Goal: Complete application form

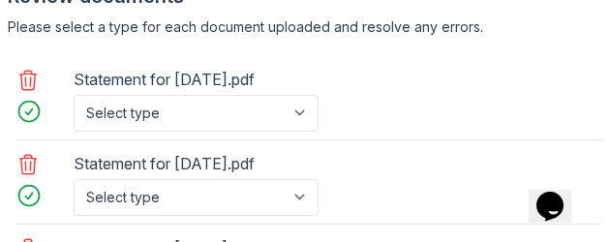
scroll to position [1651, 0]
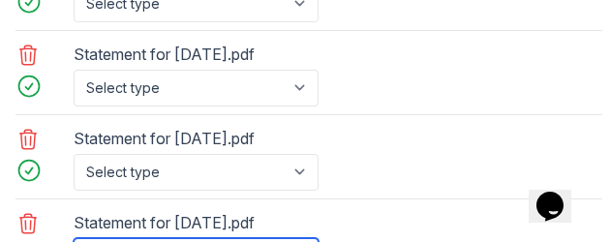
select select "bank_statement"
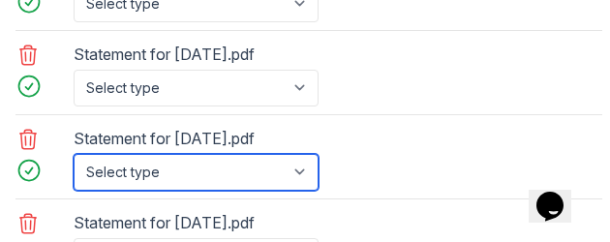
click at [298, 154] on select "Select type Paystub Bank Statement Offer Letter Tax Documents Benefit Award Let…" at bounding box center [196, 172] width 245 height 37
select select "bank_statement"
click at [74, 154] on select "Select type Paystub Bank Statement Offer Letter Tax Documents Benefit Award Let…" at bounding box center [196, 172] width 245 height 37
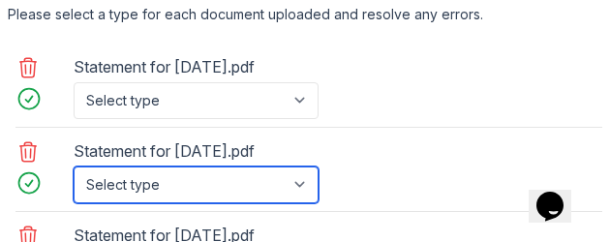
click at [299, 167] on select "Select type Paystub Bank Statement Offer Letter Tax Documents Benefit Award Let…" at bounding box center [196, 185] width 245 height 37
select select "bank_statement"
click at [74, 167] on select "Select type Paystub Bank Statement Offer Letter Tax Documents Benefit Award Let…" at bounding box center [196, 185] width 245 height 37
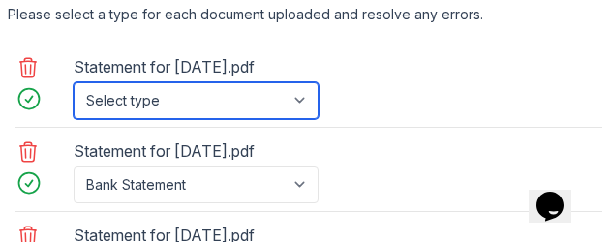
click at [295, 82] on select "Select type Paystub Bank Statement Offer Letter Tax Documents Benefit Award Let…" at bounding box center [196, 100] width 245 height 37
select select "paystub"
click at [74, 82] on select "Select type Paystub Bank Statement Offer Letter Tax Documents Benefit Award Let…" at bounding box center [196, 100] width 245 height 37
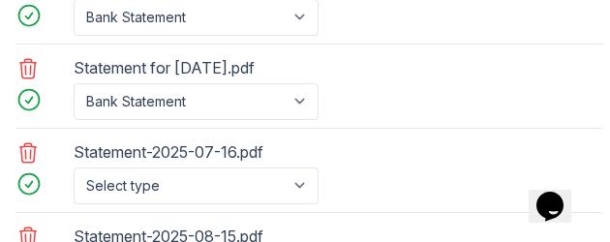
scroll to position [1845, 0]
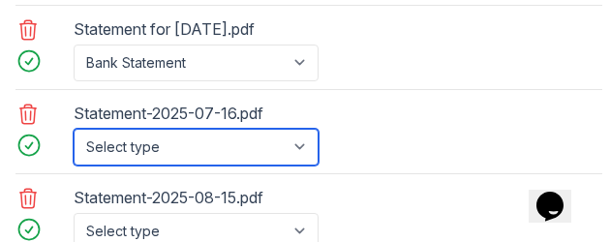
click at [304, 129] on select "Select type Paystub Bank Statement Offer Letter Tax Documents Benefit Award Let…" at bounding box center [196, 147] width 245 height 37
select select "bank_statement"
click at [74, 129] on select "Select type Paystub Bank Statement Offer Letter Tax Documents Benefit Award Let…" at bounding box center [196, 147] width 245 height 37
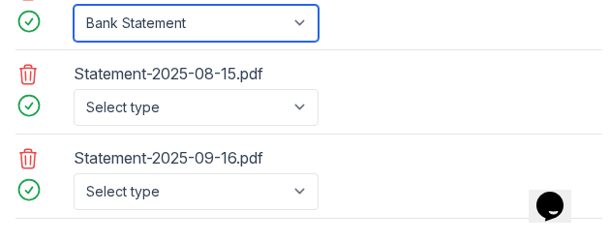
scroll to position [1942, 0]
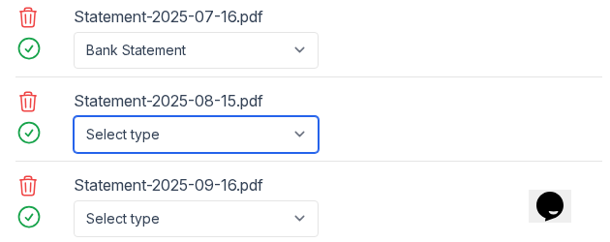
click at [303, 116] on select "Select type Paystub Bank Statement Offer Letter Tax Documents Benefit Award Let…" at bounding box center [196, 134] width 245 height 37
select select "bank_statement"
click at [74, 116] on select "Select type Paystub Bank Statement Offer Letter Tax Documents Benefit Award Let…" at bounding box center [196, 134] width 245 height 37
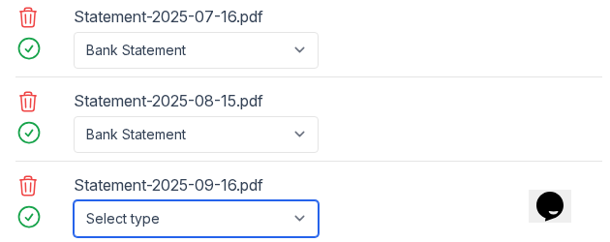
click at [309, 200] on select "Select type Paystub Bank Statement Offer Letter Tax Documents Benefit Award Let…" at bounding box center [196, 218] width 245 height 37
select select "bank_statement"
click at [74, 200] on select "Select type Paystub Bank Statement Offer Letter Tax Documents Benefit Award Let…" at bounding box center [196, 218] width 245 height 37
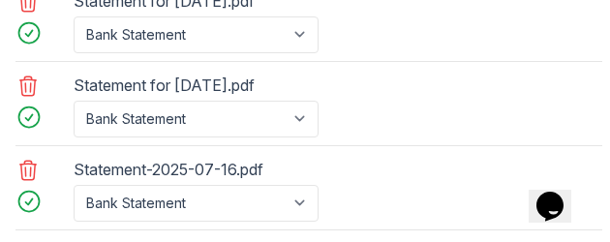
scroll to position [1748, 0]
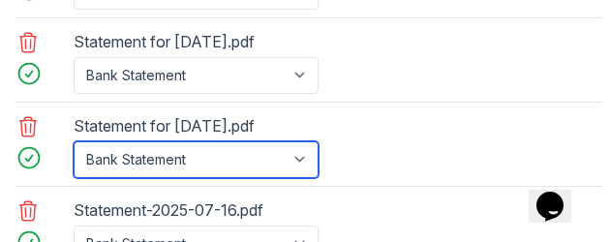
click at [304, 141] on select "Select type Paystub Bank Statement Offer Letter Tax Documents Benefit Award Let…" at bounding box center [196, 159] width 245 height 37
select select "paystub"
click at [74, 141] on select "Select type Paystub Bank Statement Offer Letter Tax Documents Benefit Award Let…" at bounding box center [196, 159] width 245 height 37
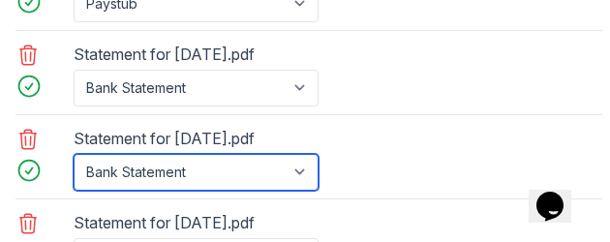
click at [292, 154] on select "Select type Paystub Bank Statement Offer Letter Tax Documents Benefit Award Let…" at bounding box center [196, 172] width 245 height 37
select select "paystub"
click at [74, 154] on select "Select type Paystub Bank Statement Offer Letter Tax Documents Benefit Award Let…" at bounding box center [196, 172] width 245 height 37
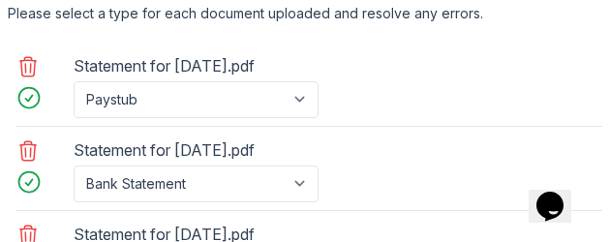
scroll to position [1554, 0]
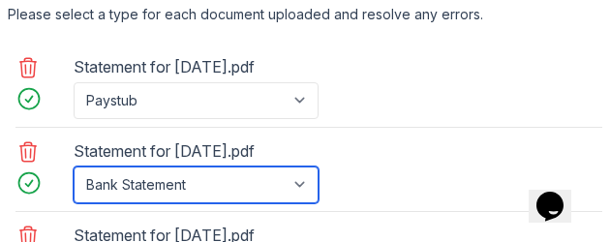
click at [306, 167] on select "Select type Paystub Bank Statement Offer Letter Tax Documents Benefit Award Let…" at bounding box center [196, 185] width 245 height 37
select select "paystub"
click at [74, 167] on select "Select type Paystub Bank Statement Offer Letter Tax Documents Benefit Award Let…" at bounding box center [196, 185] width 245 height 37
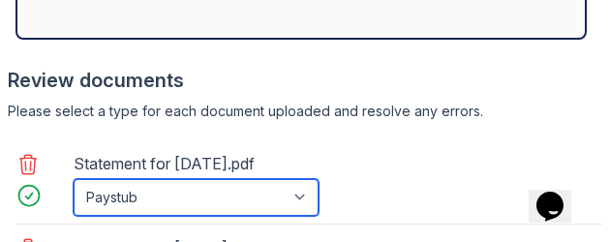
click at [304, 179] on select "Select type Paystub Bank Statement Offer Letter Tax Documents Benefit Award Let…" at bounding box center [196, 197] width 245 height 37
click at [74, 179] on select "Select type Paystub Bank Statement Offer Letter Tax Documents Benefit Award Let…" at bounding box center [196, 197] width 245 height 37
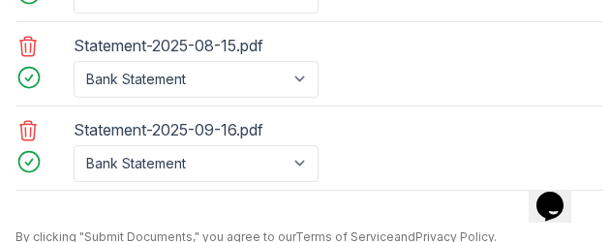
scroll to position [2039, 0]
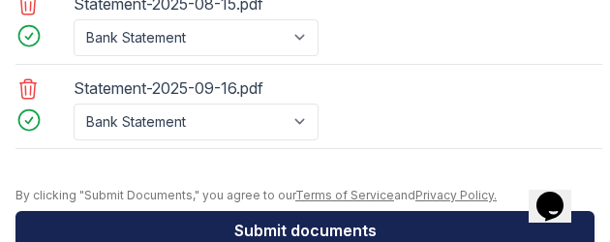
click at [391, 211] on button "Submit documents" at bounding box center [304, 230] width 579 height 39
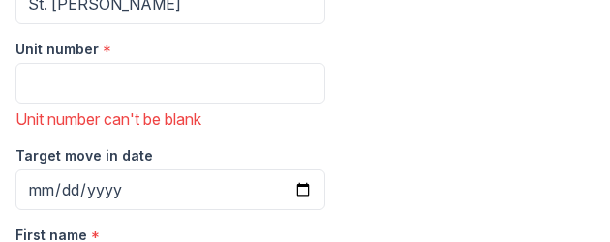
scroll to position [387, 0]
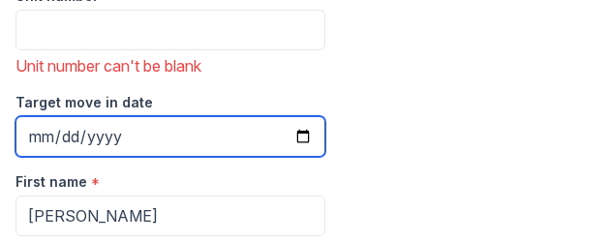
click at [302, 116] on input "Target move in date" at bounding box center [170, 136] width 310 height 41
type input "[DATE]"
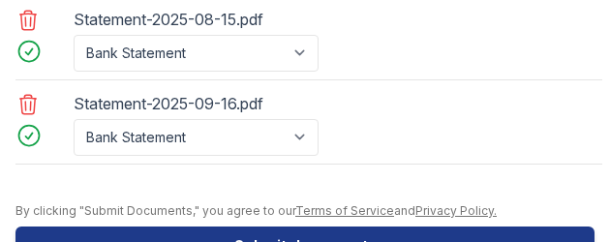
scroll to position [2112, 0]
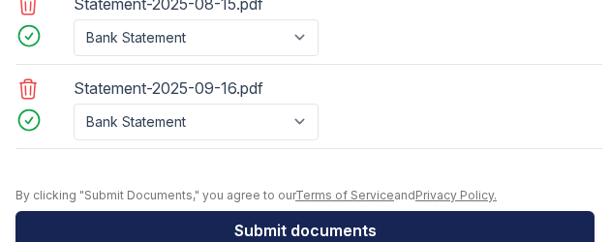
click at [416, 211] on button "Submit documents" at bounding box center [304, 230] width 579 height 39
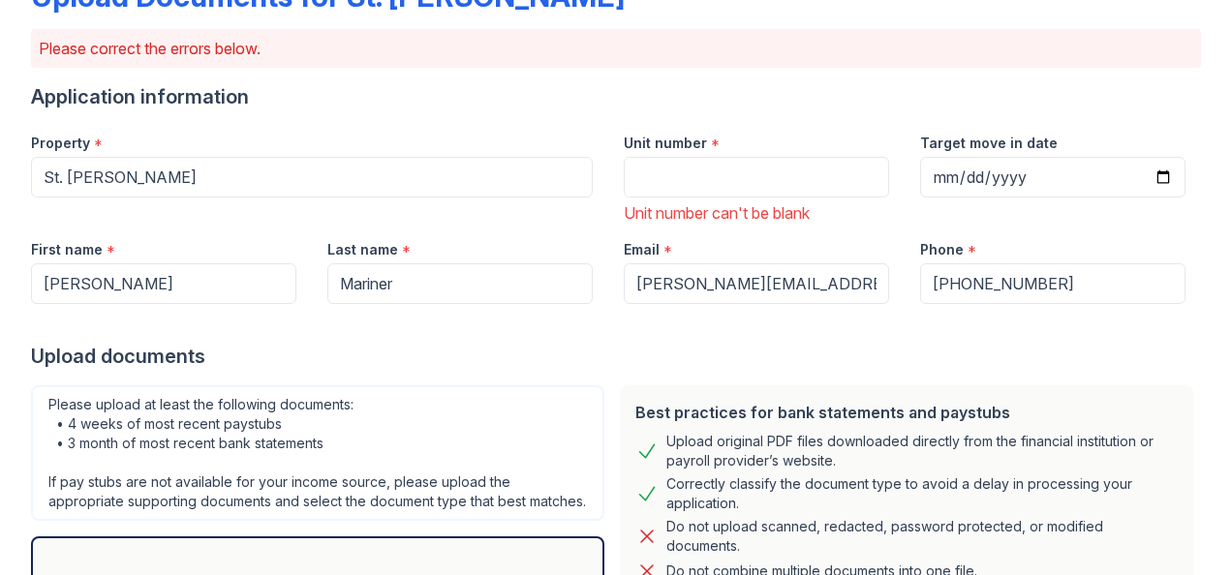
scroll to position [97, 0]
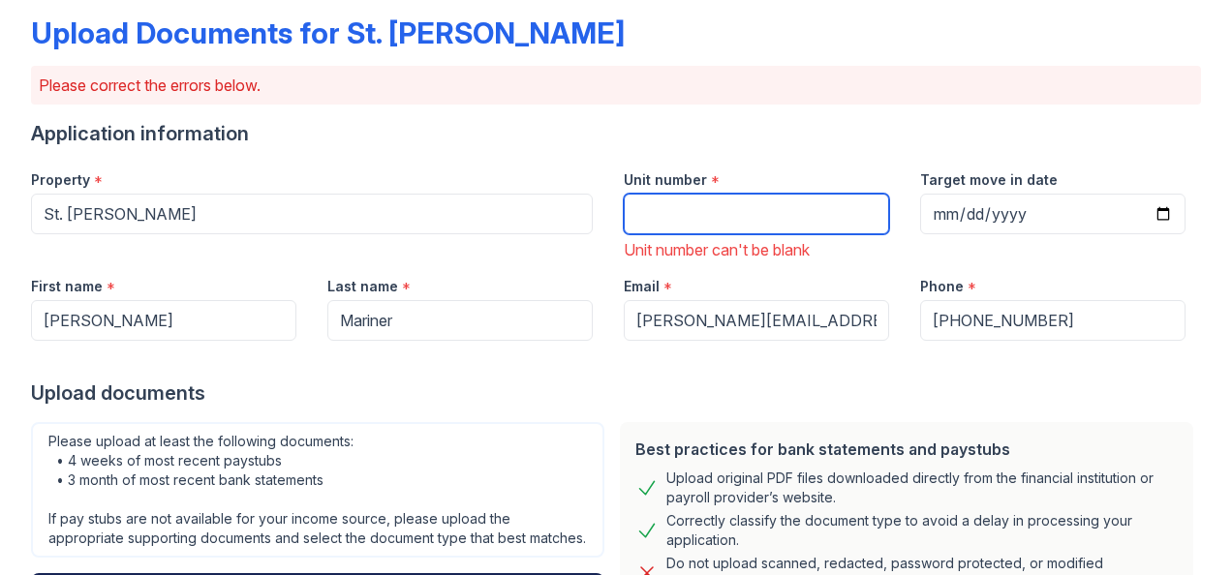
click at [695, 213] on input "Unit number" at bounding box center [756, 214] width 265 height 41
paste input "3sp22-50"
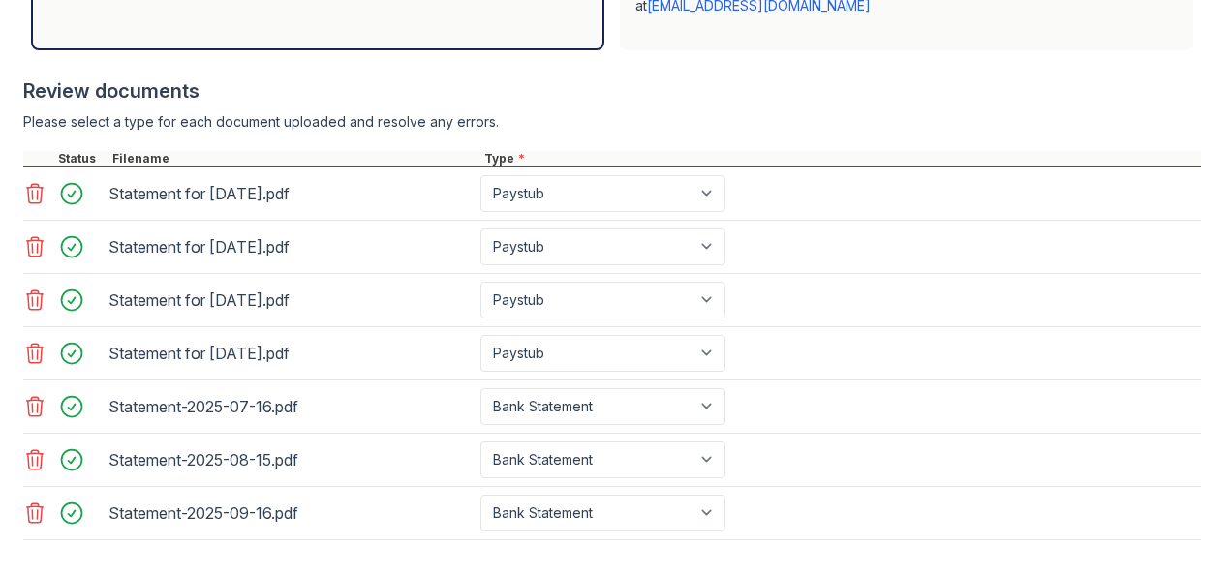
scroll to position [882, 0]
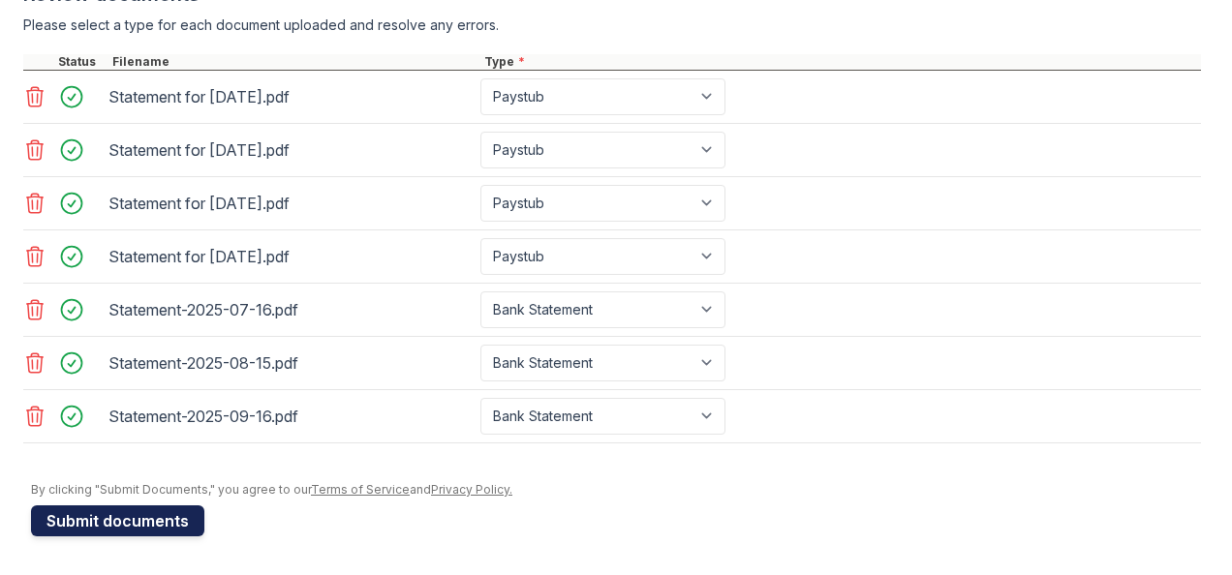
type input "3sp22-50"
click at [129, 524] on button "Submit documents" at bounding box center [117, 521] width 173 height 31
